Goal: Task Accomplishment & Management: Complete application form

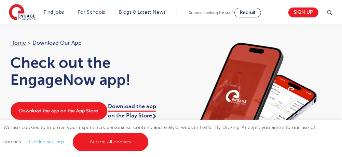
scroll to position [76, 0]
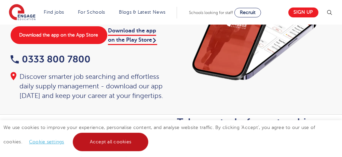
click at [78, 144] on link "Accept all cookies" at bounding box center [111, 142] width 76 height 18
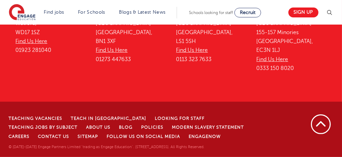
scroll to position [653, 0]
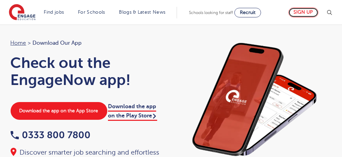
click at [311, 14] on link "Sign up" at bounding box center [303, 13] width 30 height 10
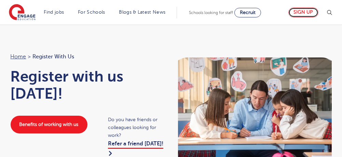
click at [300, 12] on link "Sign up" at bounding box center [303, 13] width 30 height 10
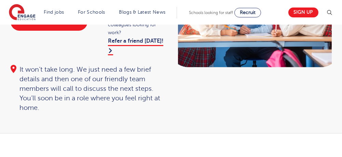
scroll to position [29, 0]
